Goal: Transaction & Acquisition: Purchase product/service

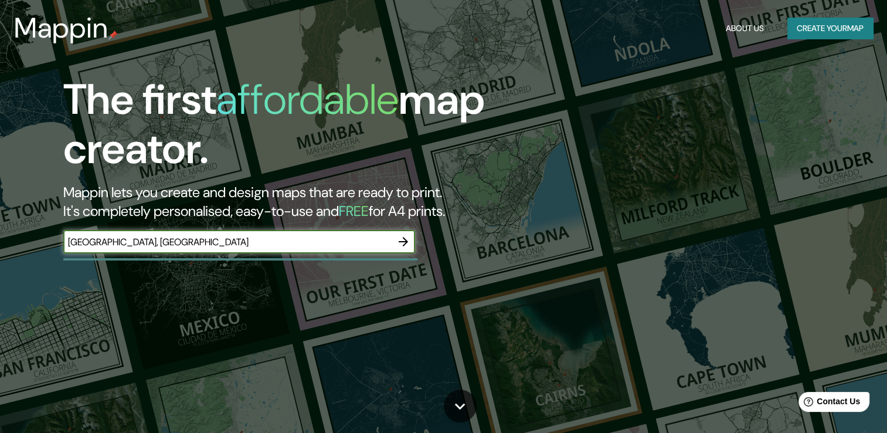
type input "Talca, Chile"
click at [396, 245] on icon "button" at bounding box center [403, 241] width 14 height 14
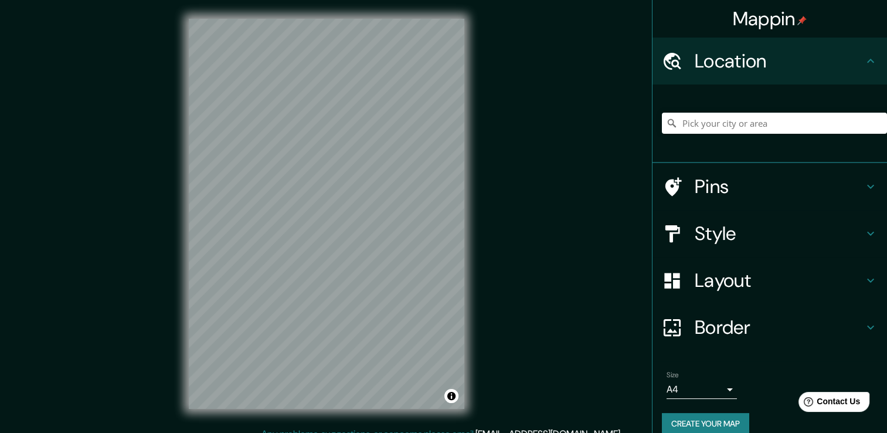
drag, startPoint x: 860, startPoint y: 2, endPoint x: 586, endPoint y: 161, distance: 317.0
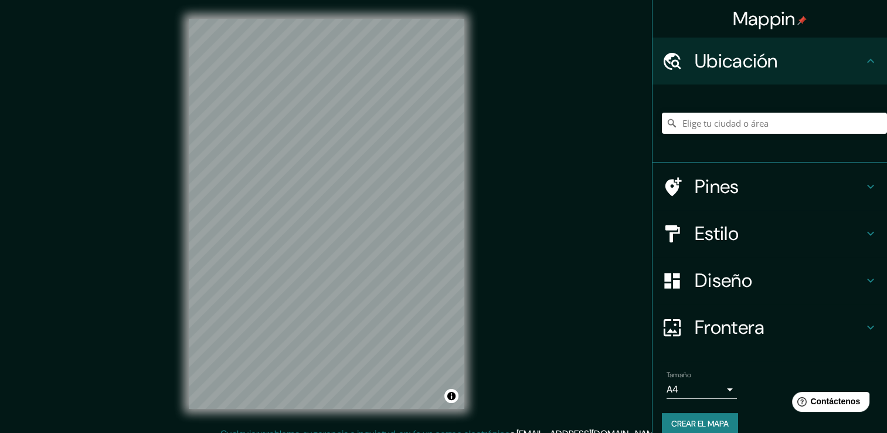
click at [848, 72] on h4 "Ubicación" at bounding box center [779, 60] width 169 height 23
click at [780, 123] on input "Elige tu ciudad o área" at bounding box center [774, 123] width 225 height 21
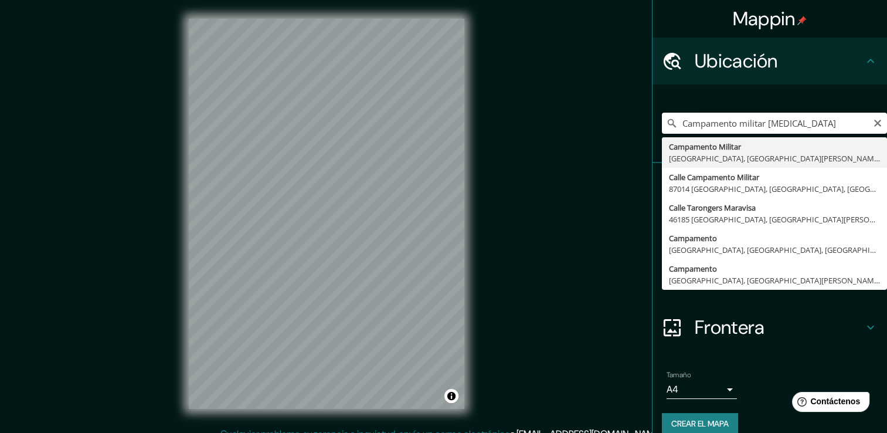
type input "Campamento militar talca"
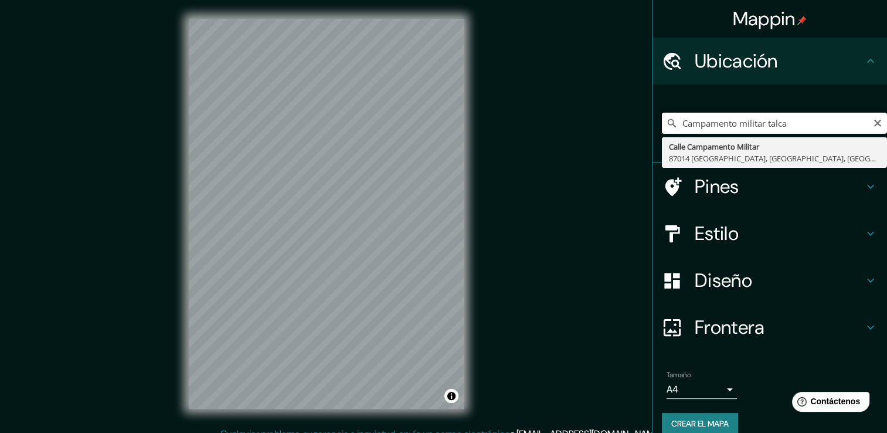
drag, startPoint x: 790, startPoint y: 127, endPoint x: 661, endPoint y: 132, distance: 128.5
click at [662, 132] on input "Campamento militar talca" at bounding box center [774, 123] width 225 height 21
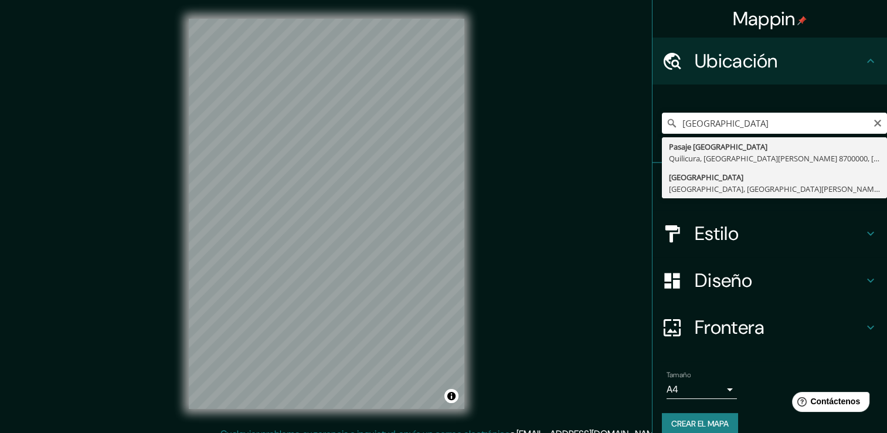
type input "Estadio Fiscal, Talca, Región del Maule, Chile"
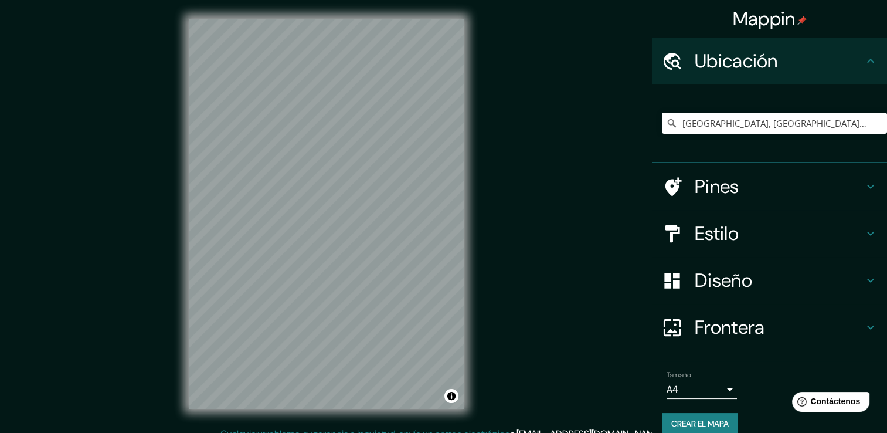
drag, startPoint x: 464, startPoint y: 202, endPoint x: 476, endPoint y: 199, distance: 12.0
click at [476, 199] on div "© Mapbox © OpenStreetMap Improve this map" at bounding box center [326, 213] width 313 height 427
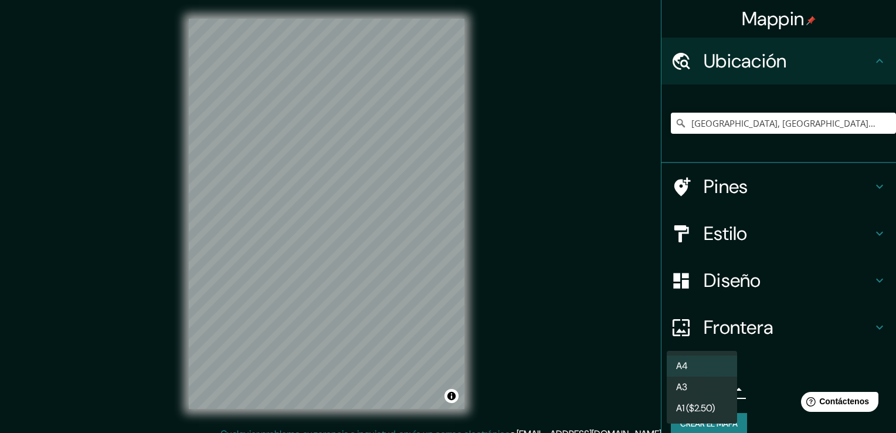
click at [720, 383] on body "Mappin Ubicación Estadio Fiscal, Talca, Región del Maule, Chile Pines Estilo Di…" at bounding box center [448, 216] width 896 height 433
click at [715, 382] on li "A3" at bounding box center [702, 386] width 70 height 21
type input "a4"
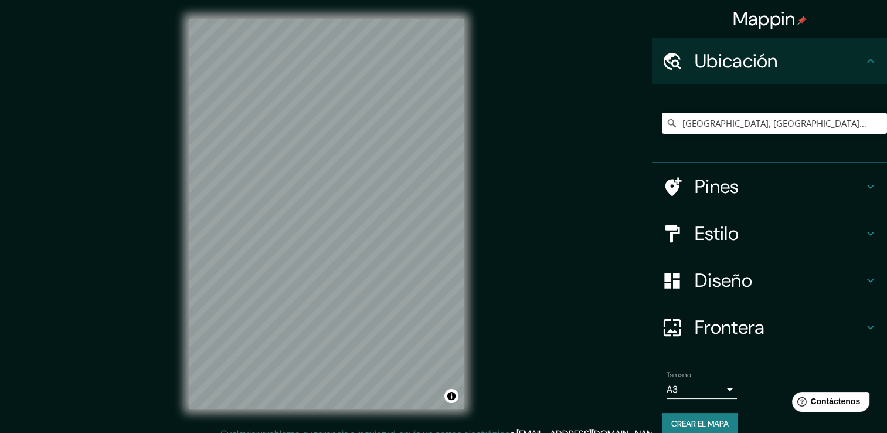
scroll to position [15, 0]
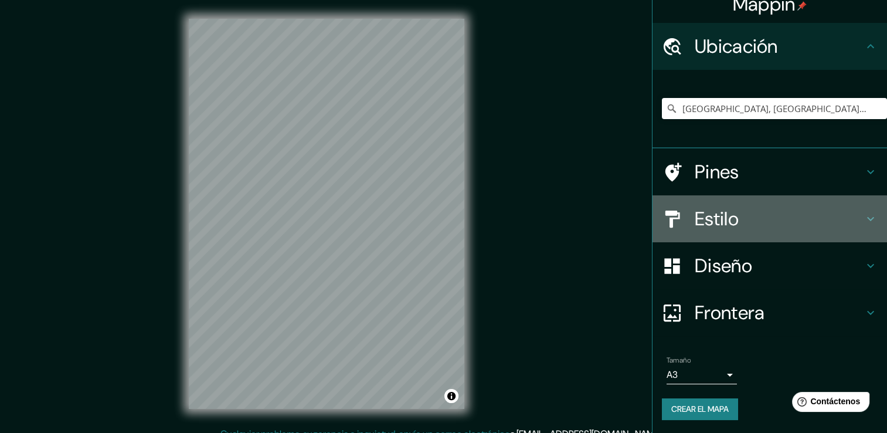
click at [762, 220] on h4 "Estilo" at bounding box center [779, 218] width 169 height 23
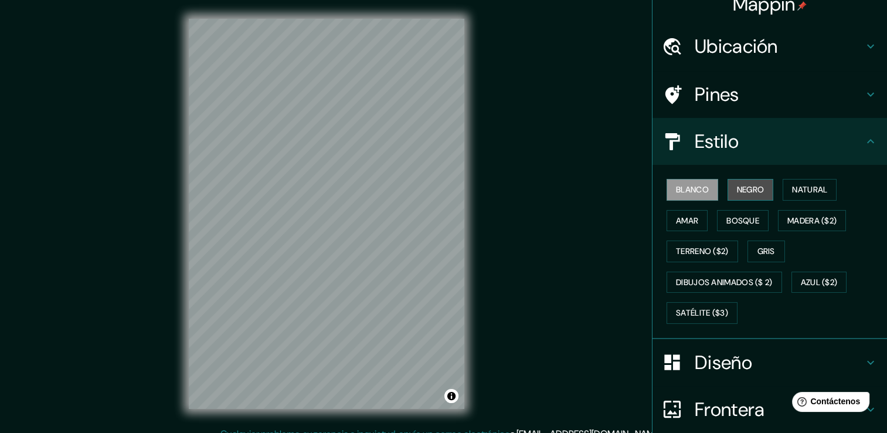
click at [747, 195] on font "Negro" at bounding box center [751, 189] width 28 height 15
click at [792, 186] on font "Natural" at bounding box center [809, 189] width 35 height 15
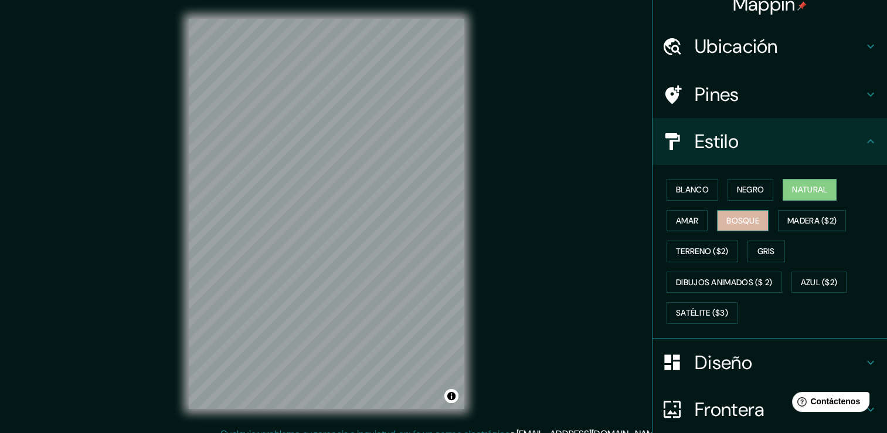
click at [727, 215] on font "Bosque" at bounding box center [742, 220] width 33 height 15
click at [746, 192] on font "Negro" at bounding box center [751, 189] width 28 height 15
click at [767, 353] on h4 "Diseño" at bounding box center [779, 362] width 169 height 23
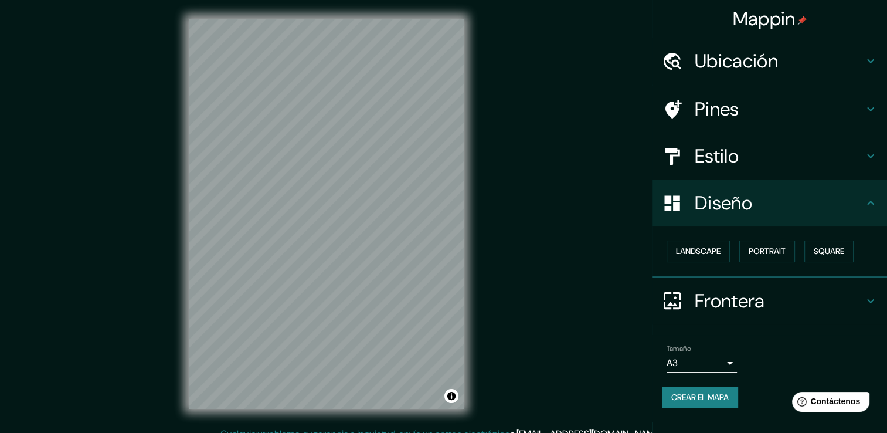
scroll to position [0, 0]
click at [704, 250] on font "Paisaje" at bounding box center [690, 251] width 29 height 15
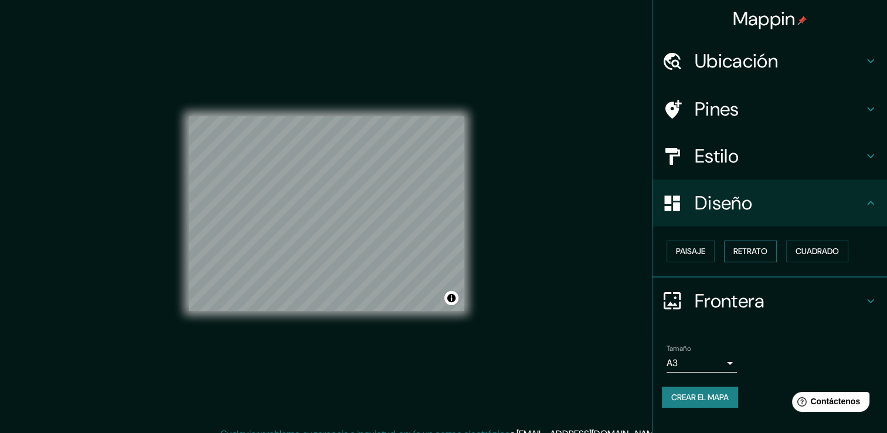
click at [727, 254] on button "Retrato" at bounding box center [750, 251] width 53 height 22
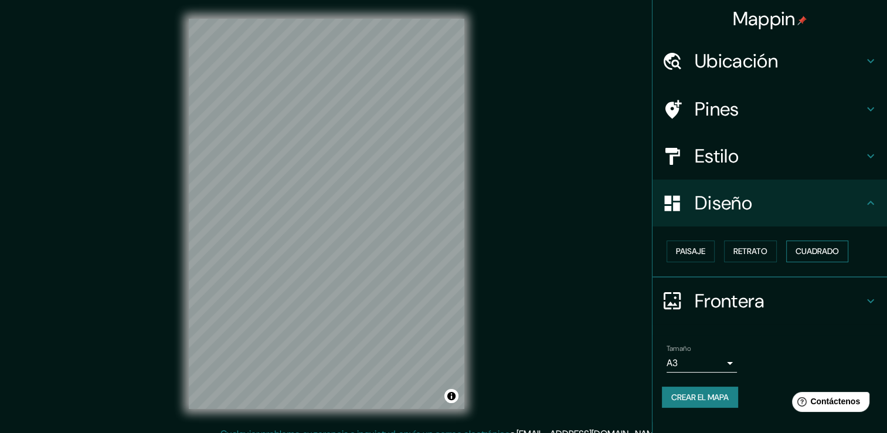
click at [797, 249] on button "Cuadrado" at bounding box center [817, 251] width 62 height 22
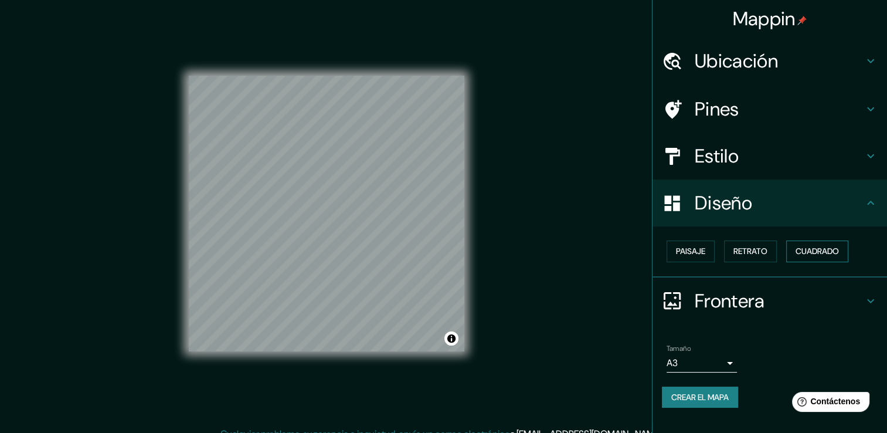
click at [802, 250] on font "Cuadrado" at bounding box center [816, 251] width 43 height 15
click at [753, 250] on font "Retrato" at bounding box center [750, 251] width 34 height 15
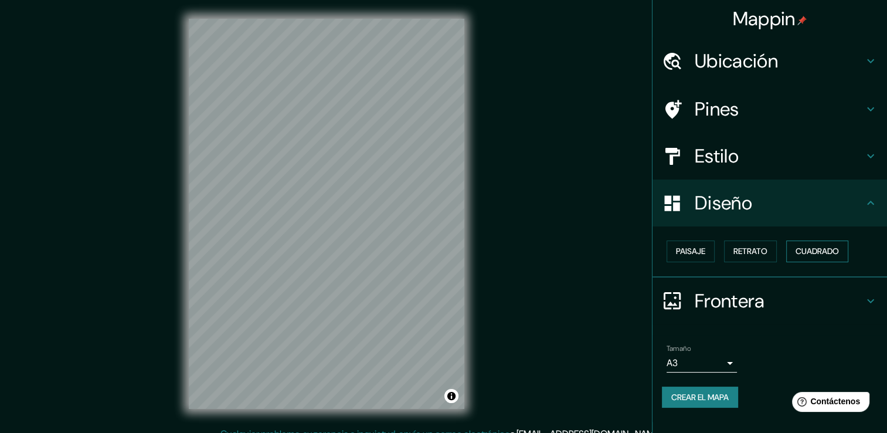
click at [817, 250] on font "Cuadrado" at bounding box center [816, 251] width 43 height 15
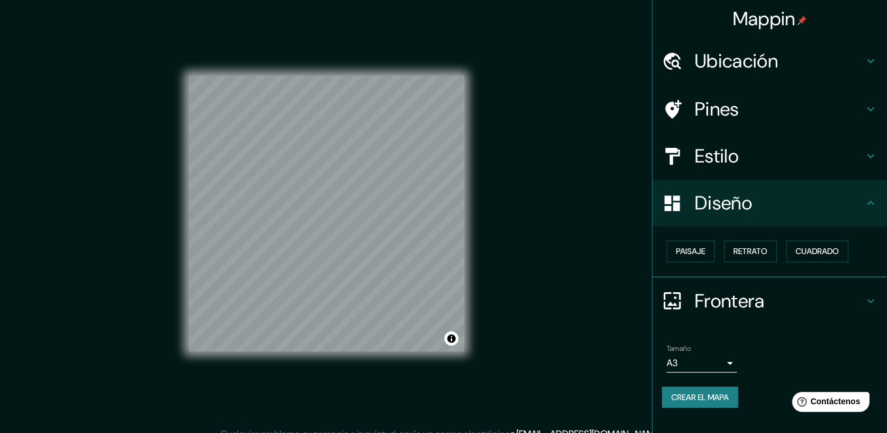
click at [750, 114] on h4 "Pines" at bounding box center [779, 108] width 169 height 23
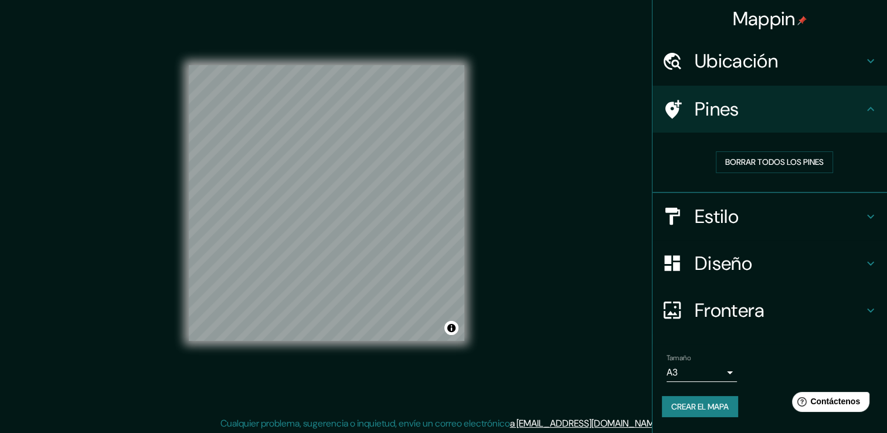
scroll to position [13, 0]
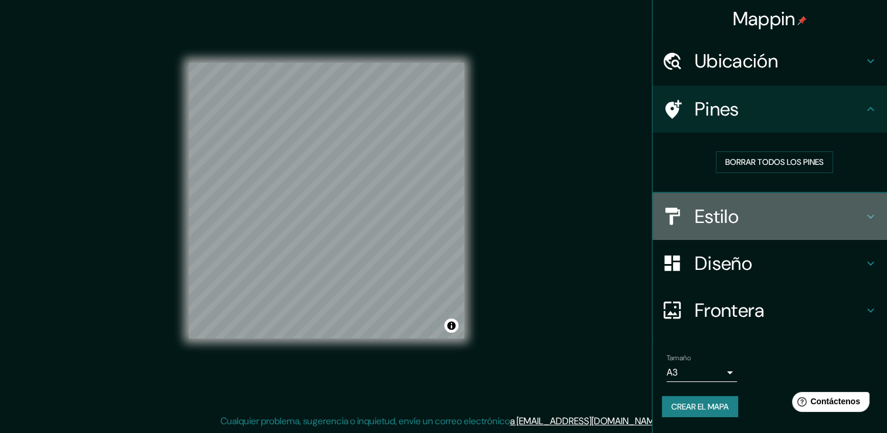
click at [750, 226] on h4 "Estilo" at bounding box center [779, 216] width 169 height 23
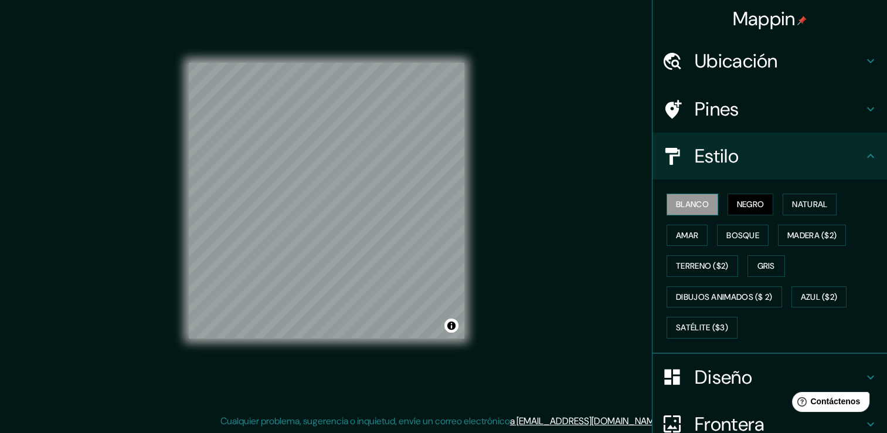
click at [686, 203] on font "Blanco" at bounding box center [692, 204] width 33 height 15
click at [713, 202] on div "Blanco Negro Natural Amar Bosque Madera ($2) Terreno ($2) Gris Dibujos animados…" at bounding box center [774, 266] width 225 height 154
click at [746, 203] on font "Negro" at bounding box center [751, 204] width 28 height 15
click at [701, 203] on font "Blanco" at bounding box center [692, 204] width 33 height 15
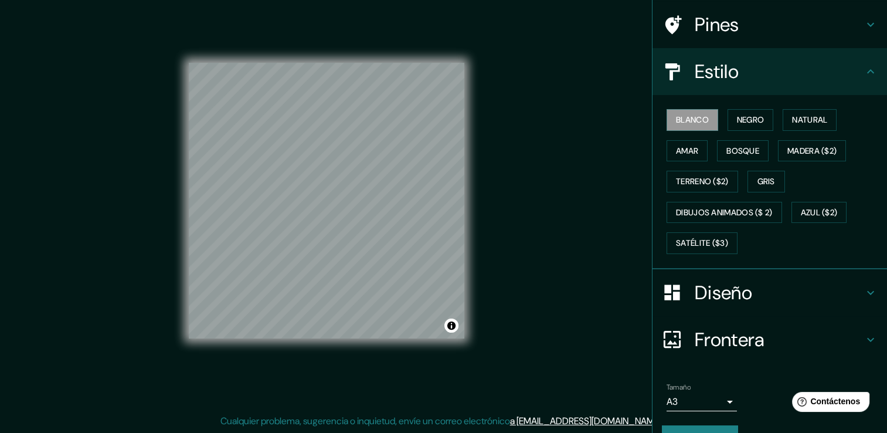
scroll to position [110, 0]
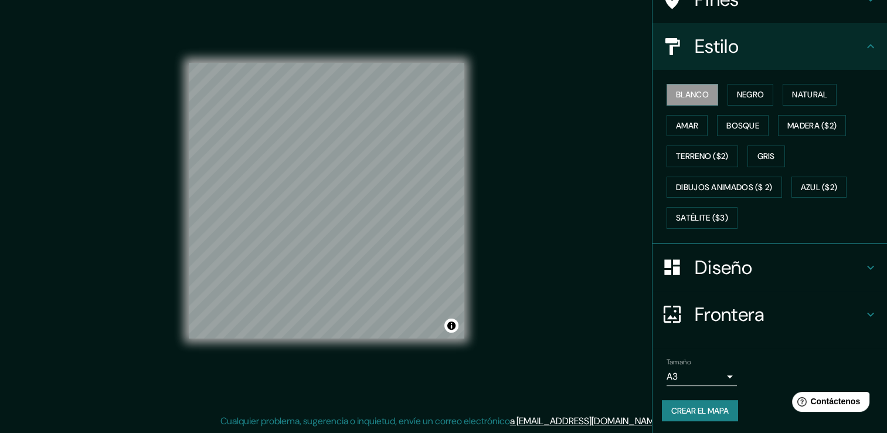
click at [713, 413] on font "Crear el mapa" at bounding box center [699, 410] width 57 height 15
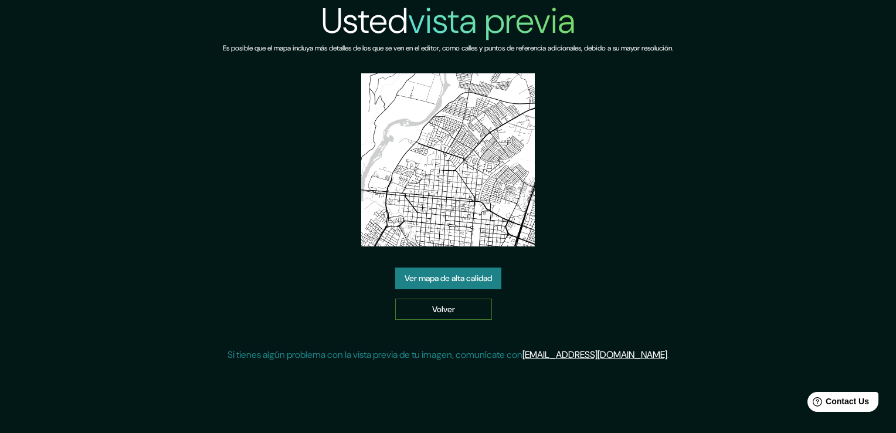
click at [469, 313] on link "Volver" at bounding box center [443, 309] width 97 height 22
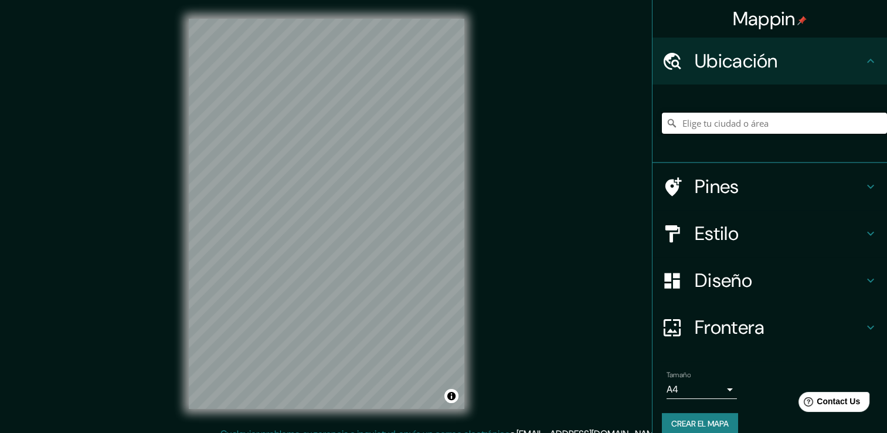
click at [707, 122] on input "Elige tu ciudad o área" at bounding box center [774, 123] width 225 height 21
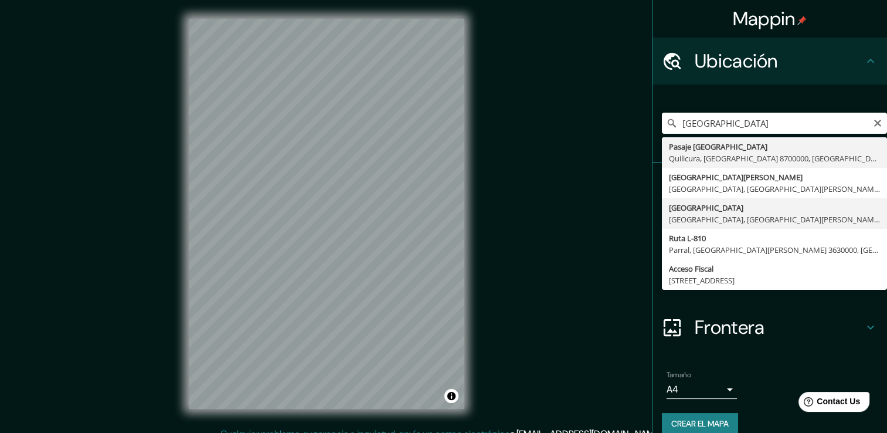
type input "Estadio Fiscal, Talca, Región del Maule, Chile"
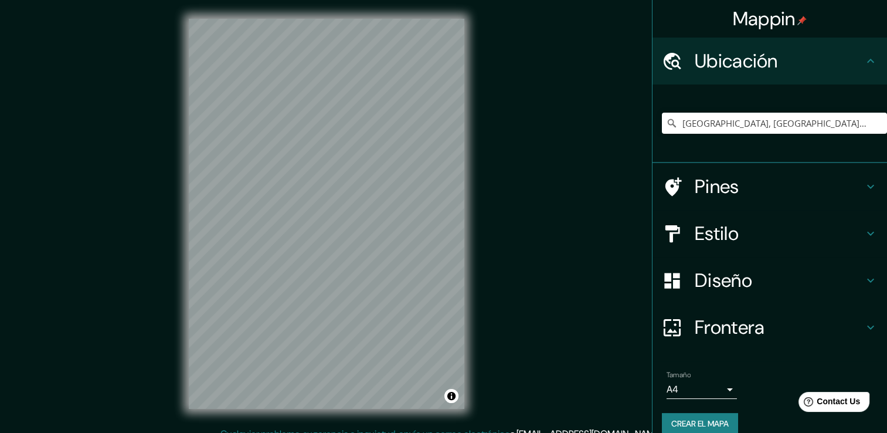
scroll to position [15, 0]
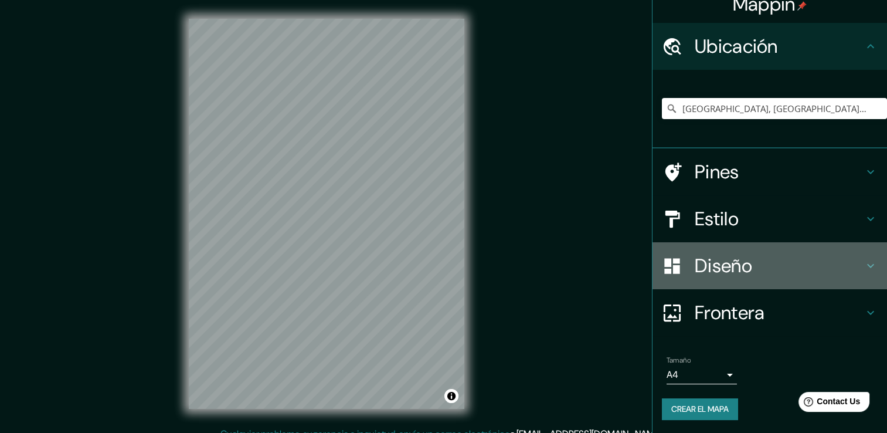
click at [742, 271] on h4 "Diseño" at bounding box center [779, 265] width 169 height 23
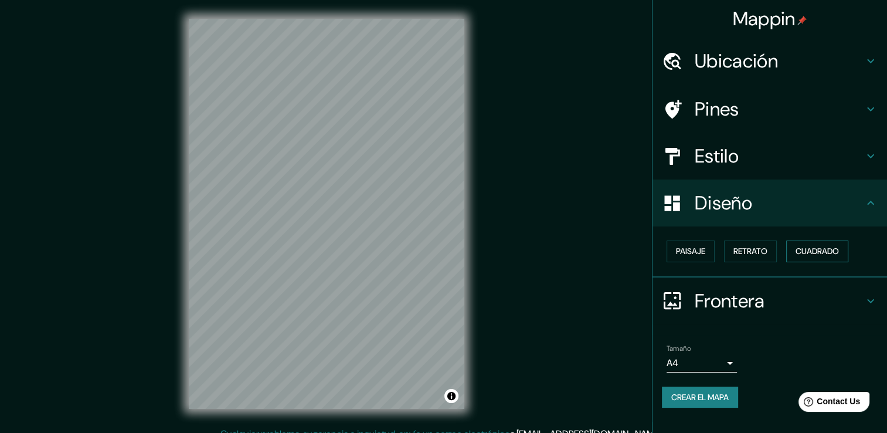
click at [805, 247] on font "Cuadrado" at bounding box center [816, 251] width 43 height 15
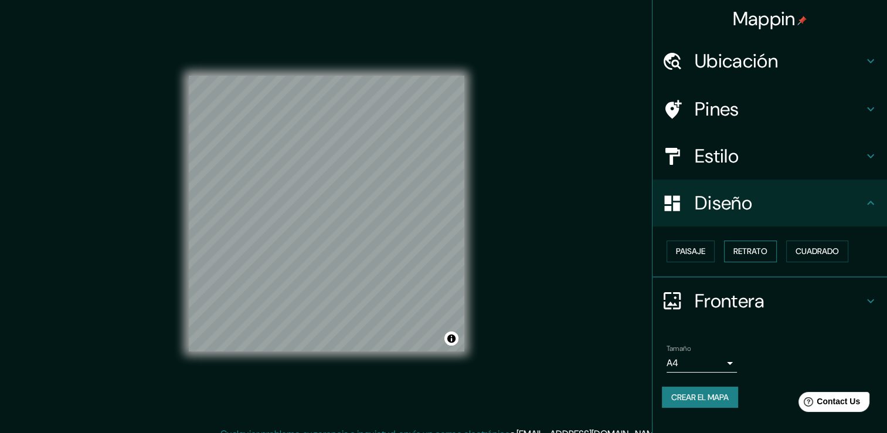
click at [776, 243] on button "Retrato" at bounding box center [750, 251] width 53 height 22
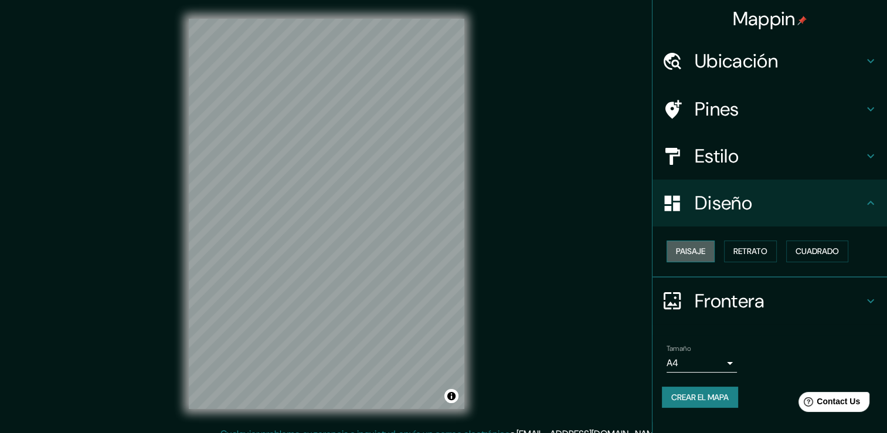
click at [706, 251] on button "Paisaje" at bounding box center [691, 251] width 48 height 22
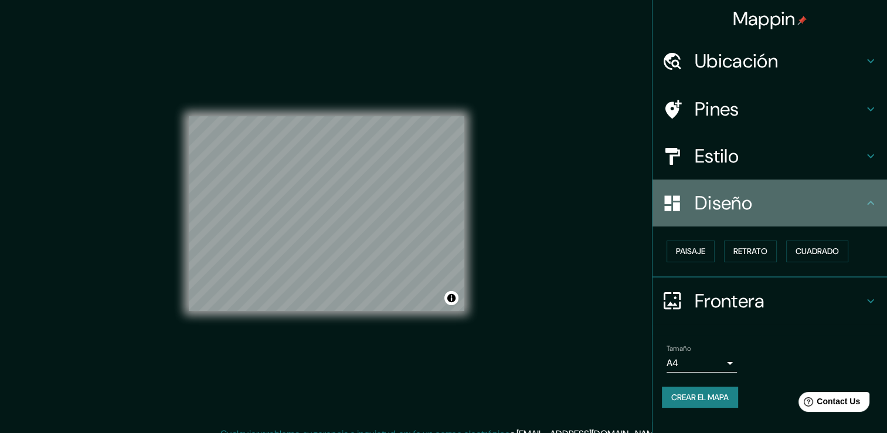
click at [820, 194] on h4 "Diseño" at bounding box center [779, 202] width 169 height 23
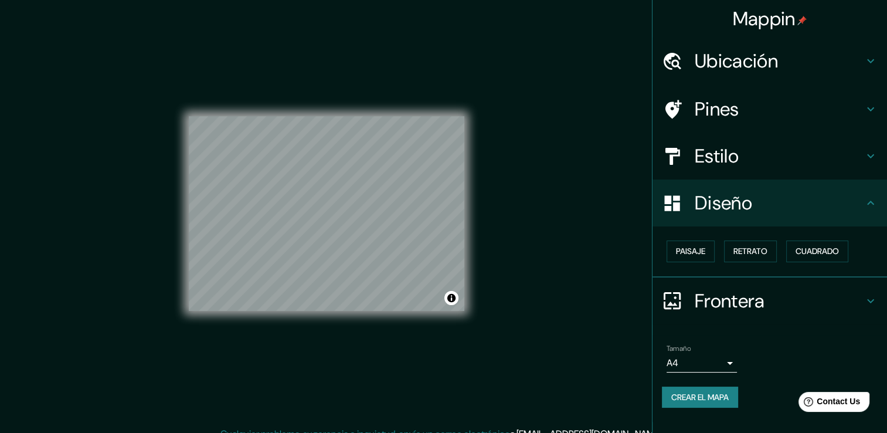
click at [816, 163] on h4 "Estilo" at bounding box center [779, 155] width 169 height 23
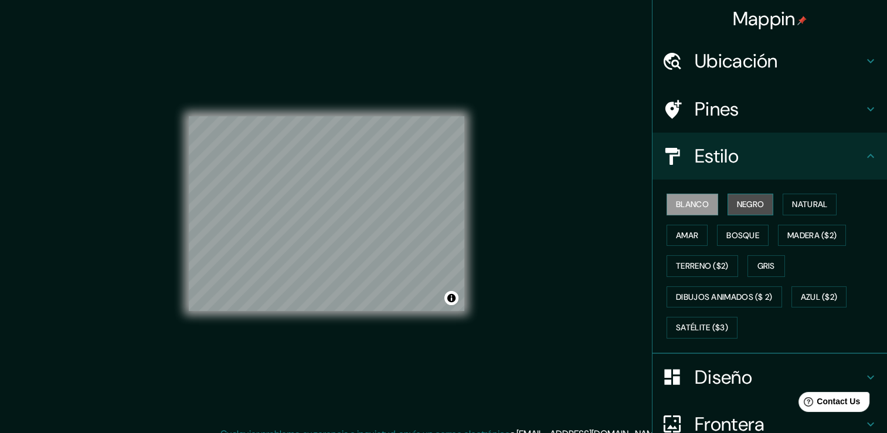
click at [755, 195] on button "Negro" at bounding box center [750, 204] width 46 height 22
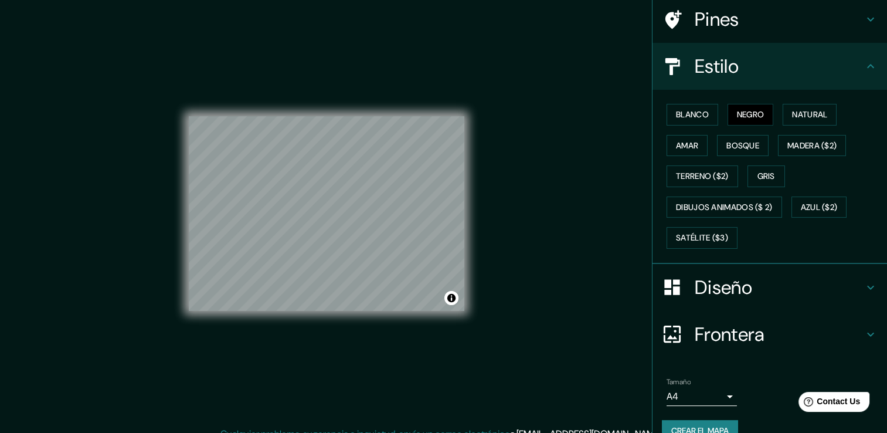
scroll to position [110, 0]
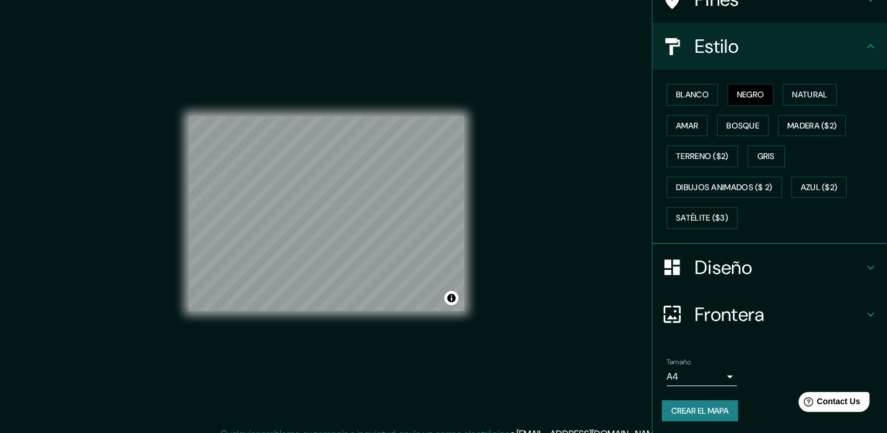
click at [721, 412] on font "Crear el mapa" at bounding box center [699, 410] width 57 height 15
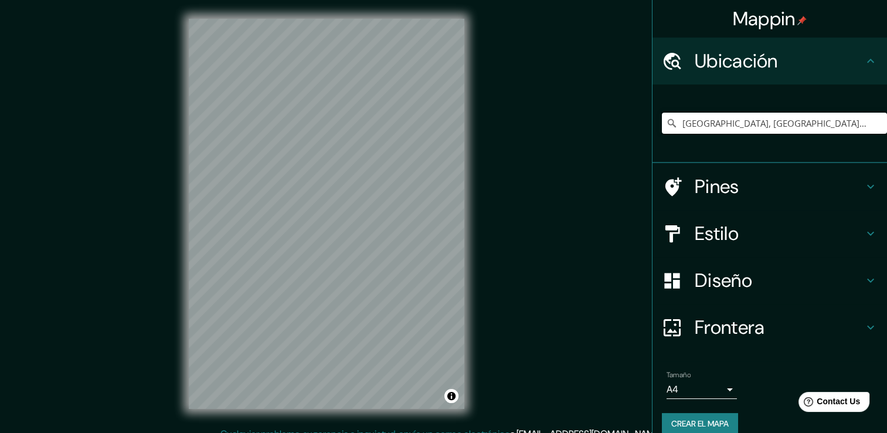
click at [740, 122] on input "[GEOGRAPHIC_DATA], [GEOGRAPHIC_DATA], [GEOGRAPHIC_DATA][PERSON_NAME], [GEOGRAPH…" at bounding box center [774, 123] width 225 height 21
click at [862, 121] on input "[GEOGRAPHIC_DATA], [GEOGRAPHIC_DATA], [GEOGRAPHIC_DATA][PERSON_NAME], [GEOGRAPH…" at bounding box center [774, 123] width 225 height 21
click at [872, 128] on input "Estadio Fiscal, Talca, Región del Maule, Chile" at bounding box center [774, 123] width 225 height 21
click at [862, 126] on input "Estadio Fiscal, Talca, Región del Maule, Chile" at bounding box center [774, 123] width 225 height 21
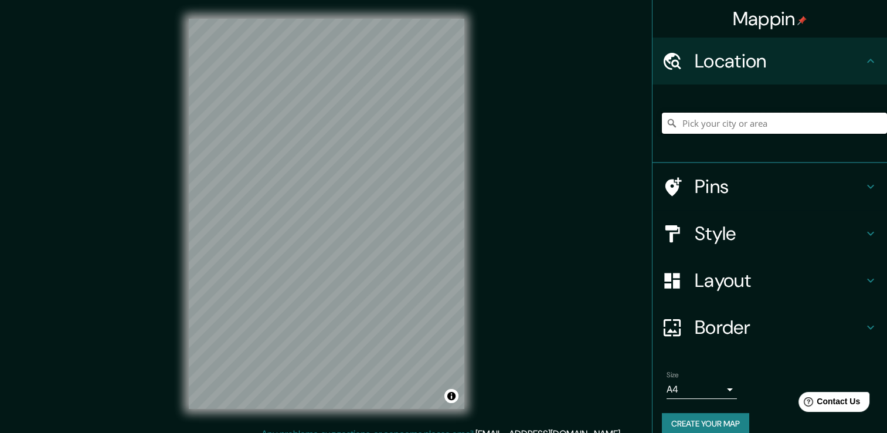
click at [832, 132] on input "Pick your city or area" at bounding box center [774, 123] width 225 height 21
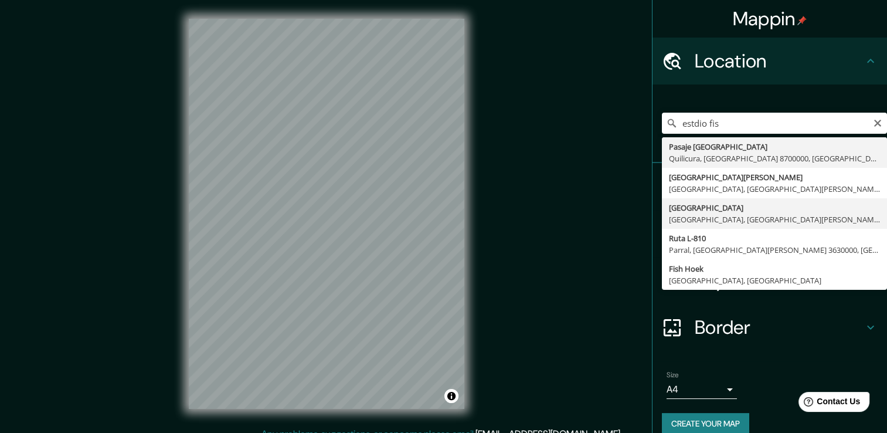
type input "[GEOGRAPHIC_DATA], [GEOGRAPHIC_DATA], [GEOGRAPHIC_DATA][PERSON_NAME], [GEOGRAPH…"
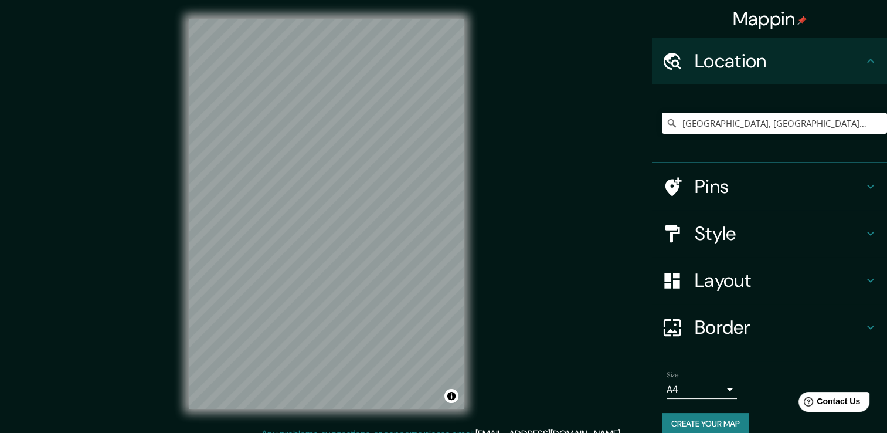
click at [760, 280] on h4 "Layout" at bounding box center [779, 279] width 169 height 23
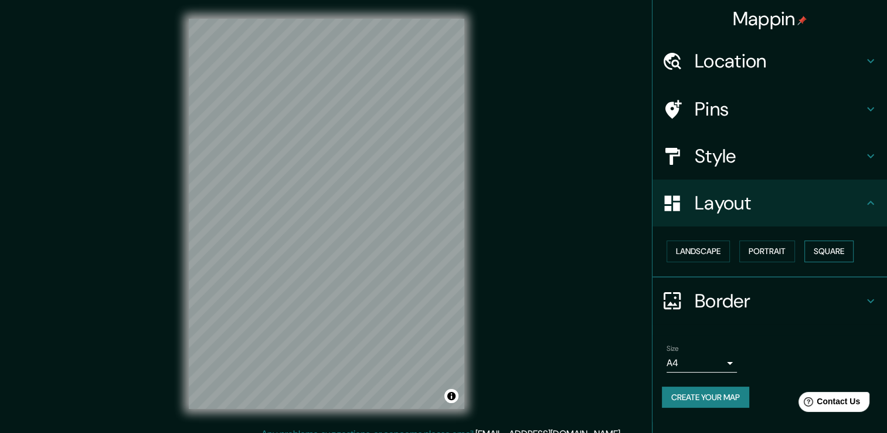
click at [830, 250] on button "Square" at bounding box center [828, 251] width 49 height 22
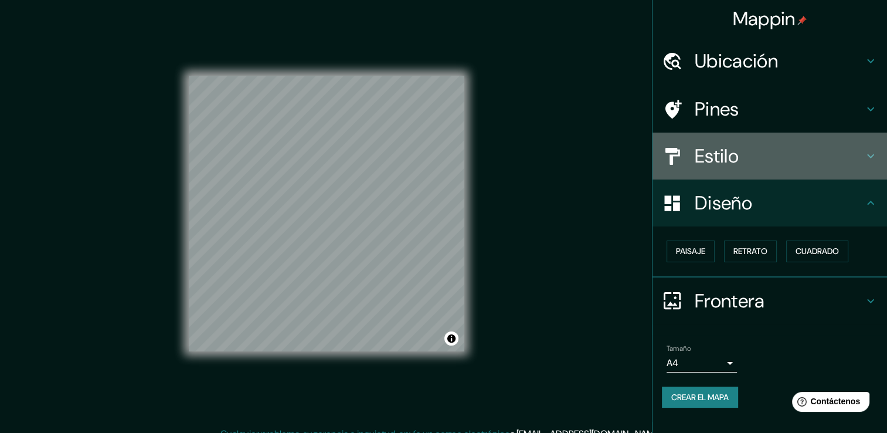
click at [777, 158] on h4 "Estilo" at bounding box center [779, 155] width 169 height 23
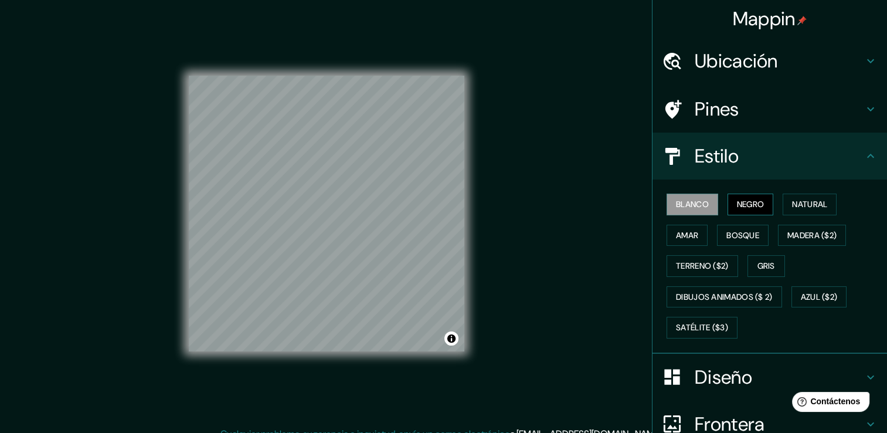
click at [727, 202] on button "Negro" at bounding box center [750, 204] width 46 height 22
click at [792, 203] on font "Natural" at bounding box center [809, 204] width 35 height 15
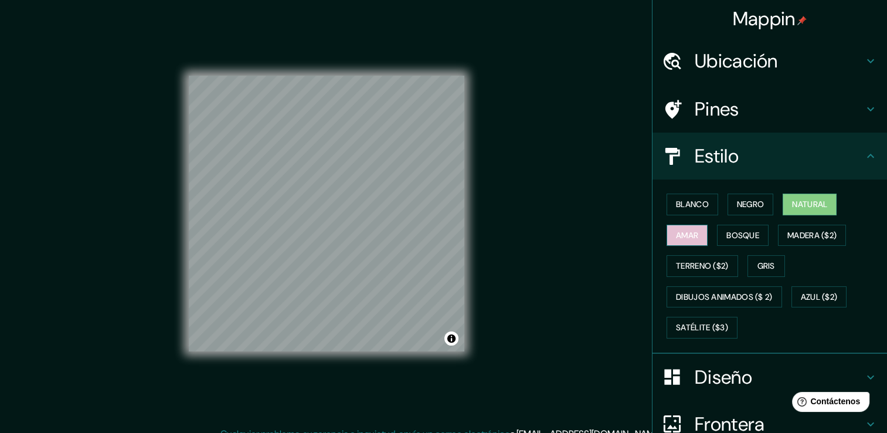
click at [681, 230] on font "Amar" at bounding box center [687, 235] width 22 height 15
click at [744, 229] on font "Bosque" at bounding box center [742, 235] width 33 height 15
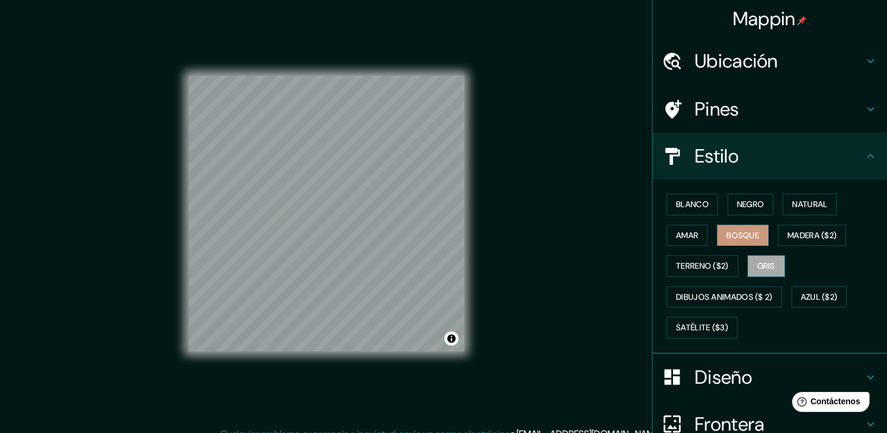
click at [771, 266] on button "Gris" at bounding box center [766, 266] width 38 height 22
click at [801, 192] on div "Blanco Negro Natural Amar Bosque Madera ($2) Terreno ($2) Gris Dibujos animados…" at bounding box center [774, 266] width 225 height 154
click at [803, 199] on font "Natural" at bounding box center [809, 204] width 35 height 15
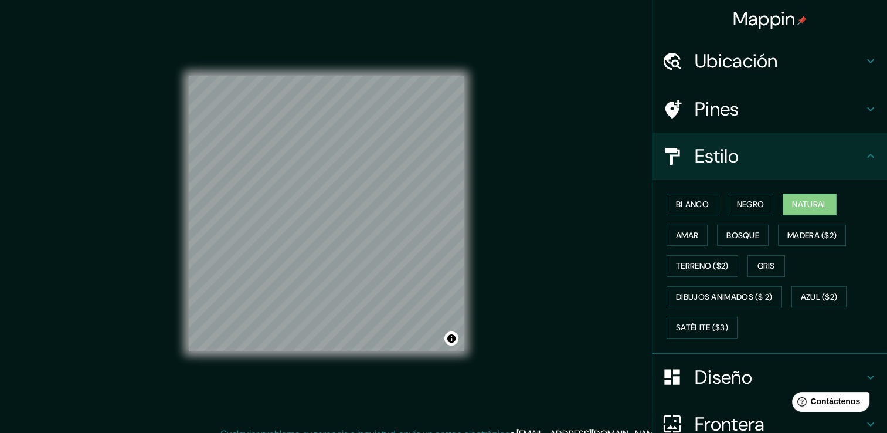
scroll to position [110, 0]
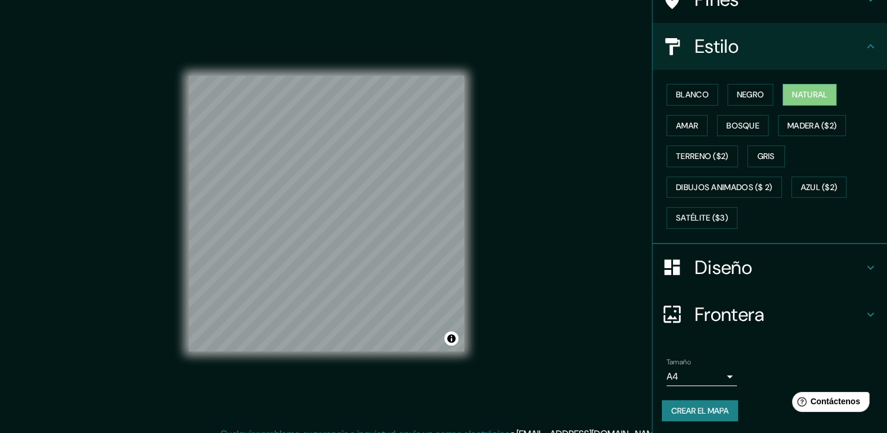
click at [715, 412] on font "Crear el mapa" at bounding box center [699, 410] width 57 height 15
